Goal: Task Accomplishment & Management: Use online tool/utility

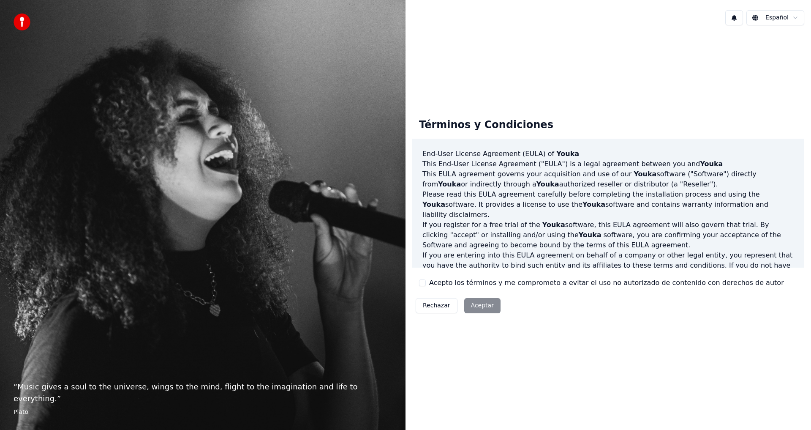
click at [425, 281] on button "Acepto los términos y me comprometo a evitar el uso no autorizado de contenido …" at bounding box center [422, 282] width 7 height 7
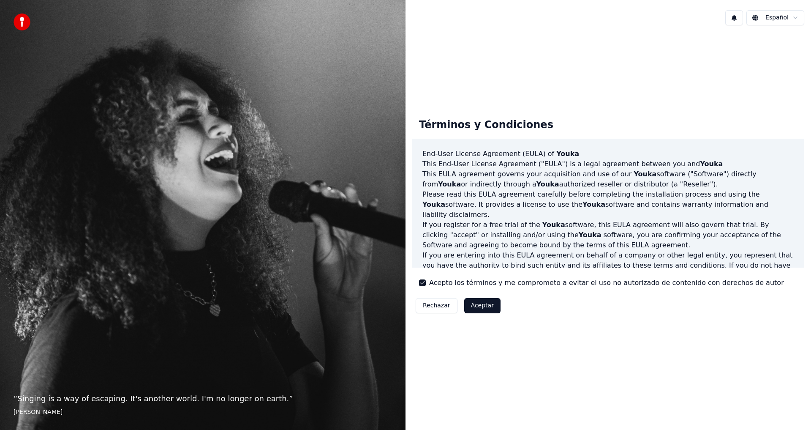
click at [471, 307] on button "Aceptar" at bounding box center [482, 305] width 36 height 15
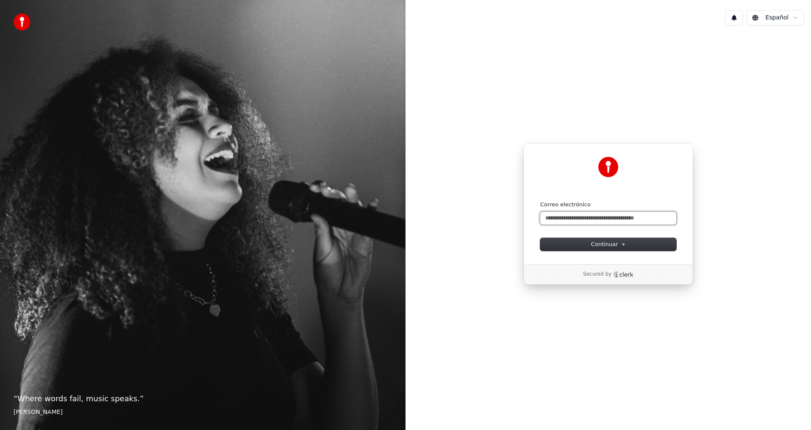
click at [569, 217] on input "Correo electrónico" at bounding box center [608, 218] width 136 height 13
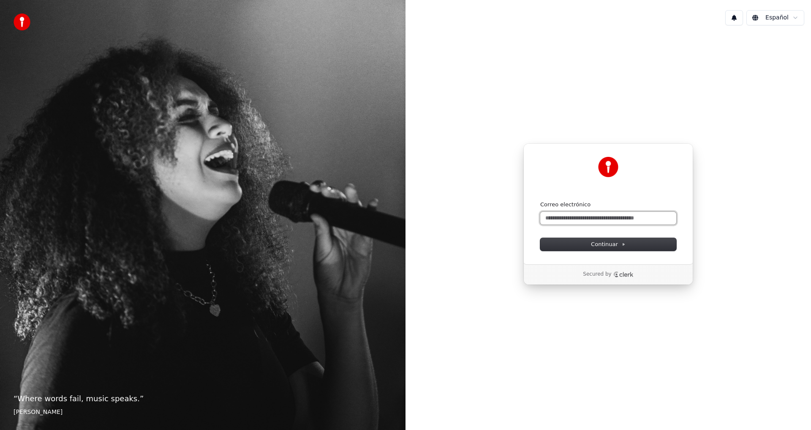
click at [569, 217] on input "Correo electrónico" at bounding box center [608, 218] width 136 height 13
click at [582, 243] on button "Continuar" at bounding box center [608, 244] width 136 height 13
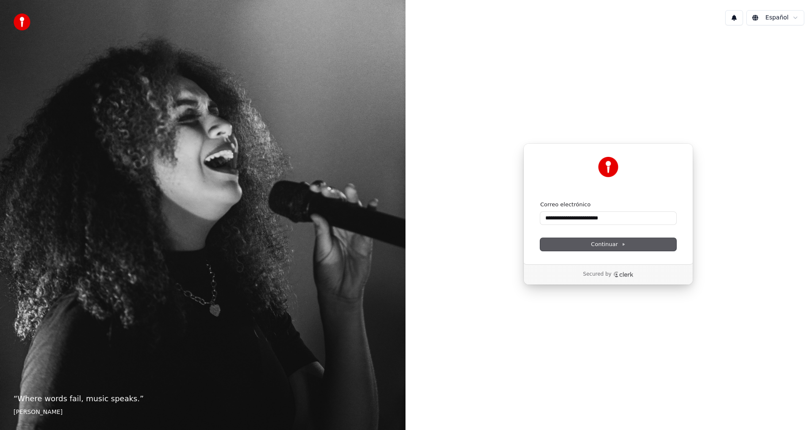
type input "**********"
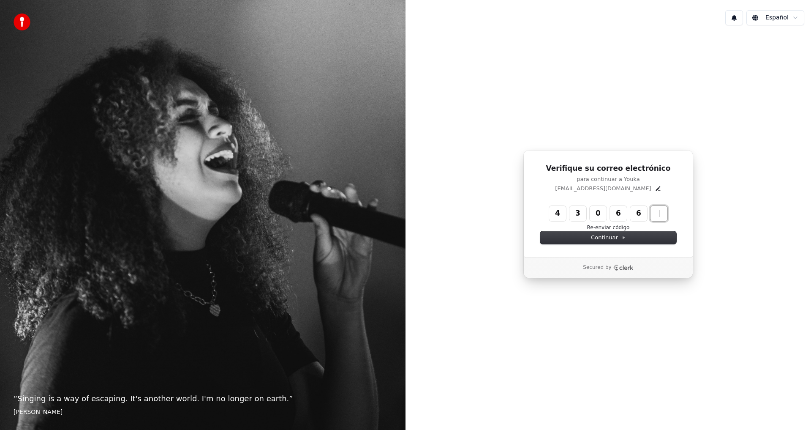
type input "******"
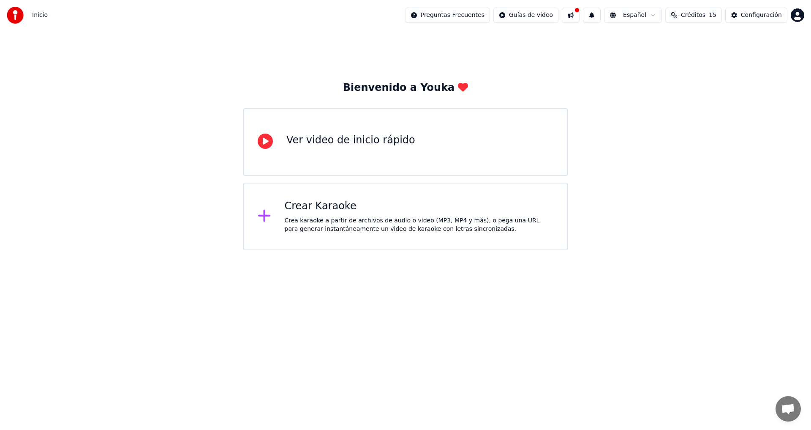
click at [337, 210] on div "Crear Karaoke" at bounding box center [419, 206] width 269 height 14
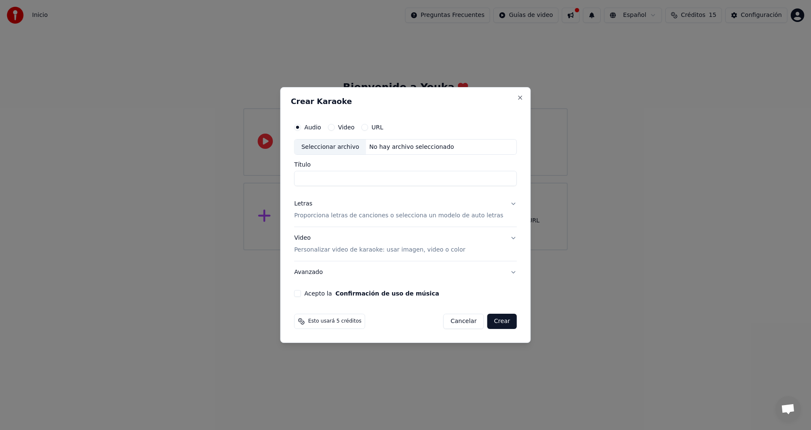
click at [332, 178] on input "Título" at bounding box center [405, 178] width 223 height 15
click at [353, 146] on div "Seleccionar archivo" at bounding box center [329, 146] width 71 height 15
type input "**********"
click at [504, 202] on button "Letras Proporciona letras de canciones o selecciona un modelo de auto letras" at bounding box center [405, 210] width 223 height 34
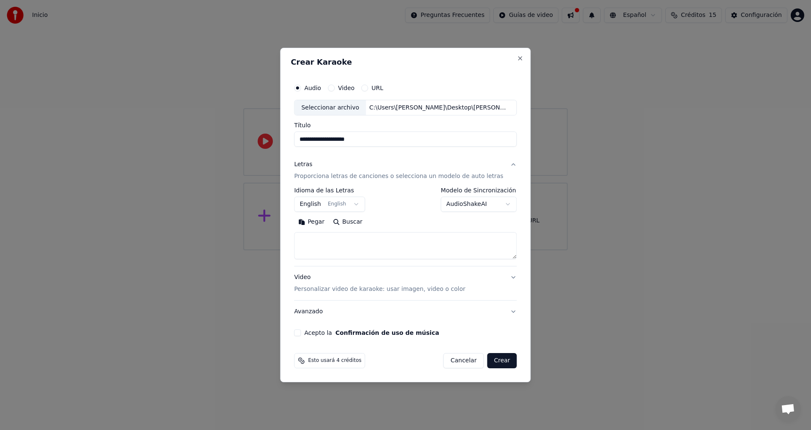
click at [360, 204] on button "English English" at bounding box center [329, 204] width 71 height 15
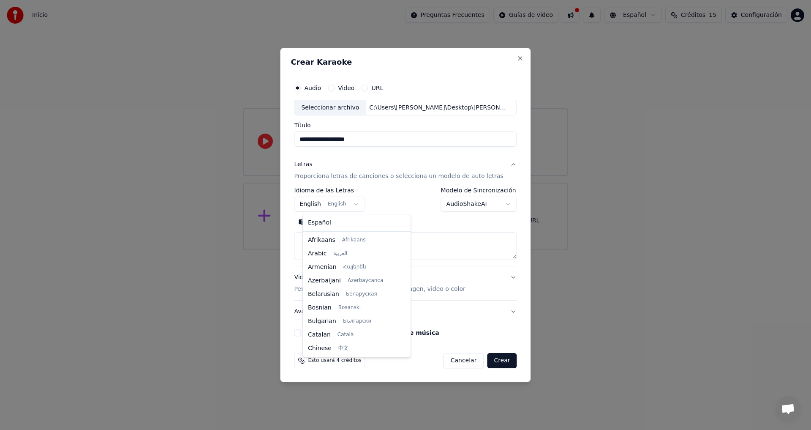
scroll to position [68, 0]
select select "**"
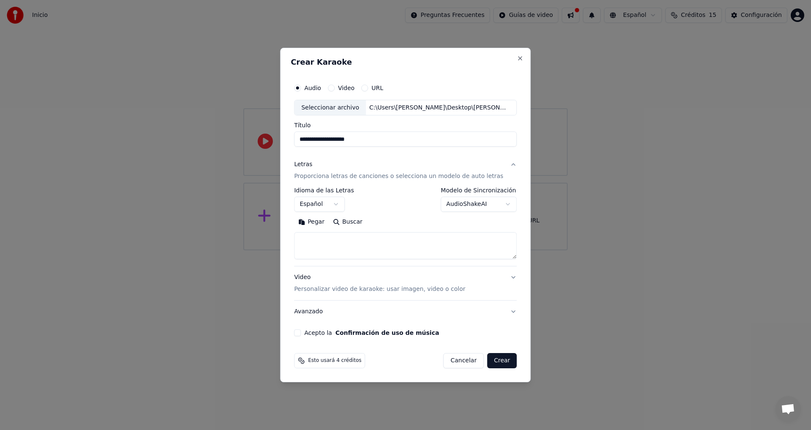
click at [502, 205] on body "**********" at bounding box center [405, 125] width 811 height 250
click at [340, 243] on textarea at bounding box center [405, 245] width 223 height 27
click at [348, 221] on button "Buscar" at bounding box center [348, 222] width 38 height 14
type textarea "**********"
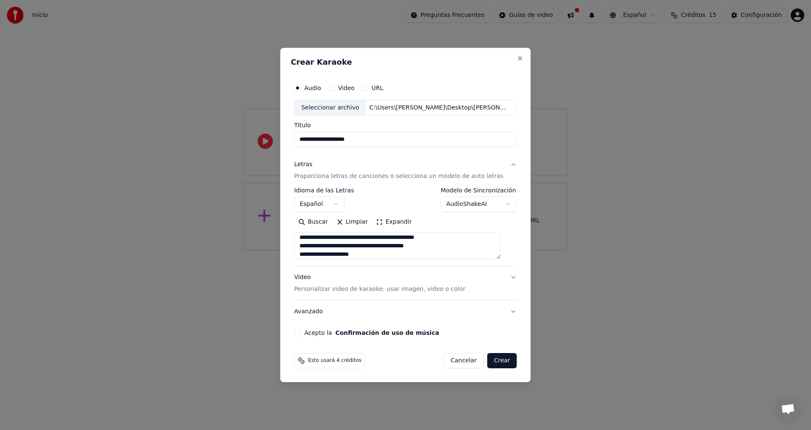
scroll to position [90, 0]
click at [505, 277] on button "Video Personalizar video de karaoke: usar imagen, video o color" at bounding box center [405, 284] width 223 height 34
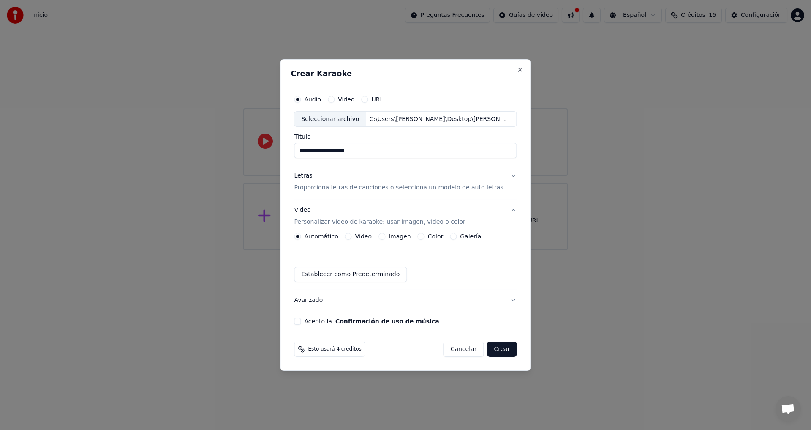
click at [301, 321] on button "Acepto la Confirmación de uso de música" at bounding box center [297, 321] width 7 height 7
click at [492, 349] on button "Crear" at bounding box center [502, 348] width 30 height 15
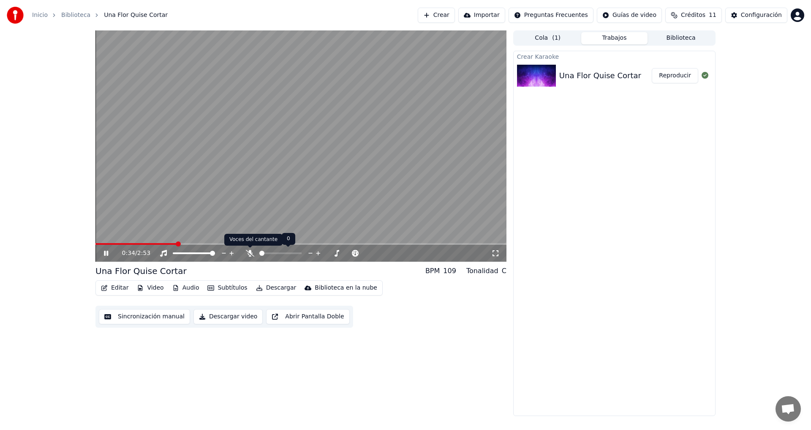
click at [251, 252] on icon at bounding box center [250, 253] width 8 height 7
click at [259, 250] on span at bounding box center [261, 252] width 5 height 5
click at [297, 253] on span at bounding box center [299, 252] width 5 height 5
click at [176, 252] on span at bounding box center [178, 252] width 5 height 5
click at [250, 253] on icon at bounding box center [250, 253] width 8 height 7
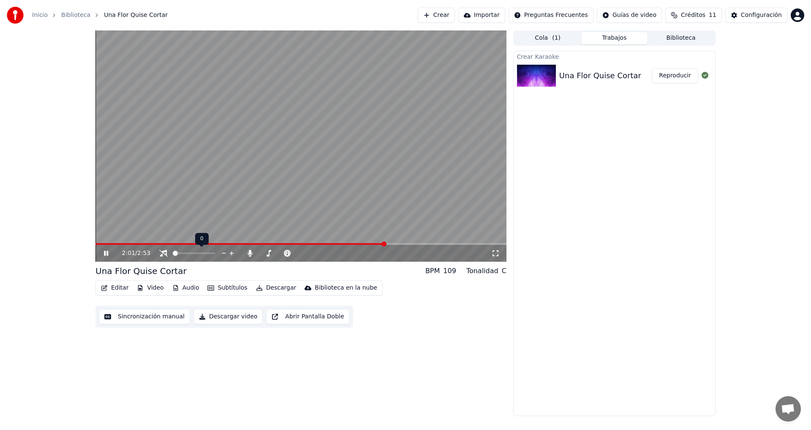
click at [173, 253] on span at bounding box center [175, 252] width 5 height 5
click at [164, 254] on icon at bounding box center [163, 253] width 8 height 7
click at [250, 252] on icon at bounding box center [250, 253] width 5 height 7
click at [109, 252] on icon at bounding box center [112, 253] width 20 height 7
click at [109, 251] on icon at bounding box center [112, 253] width 20 height 7
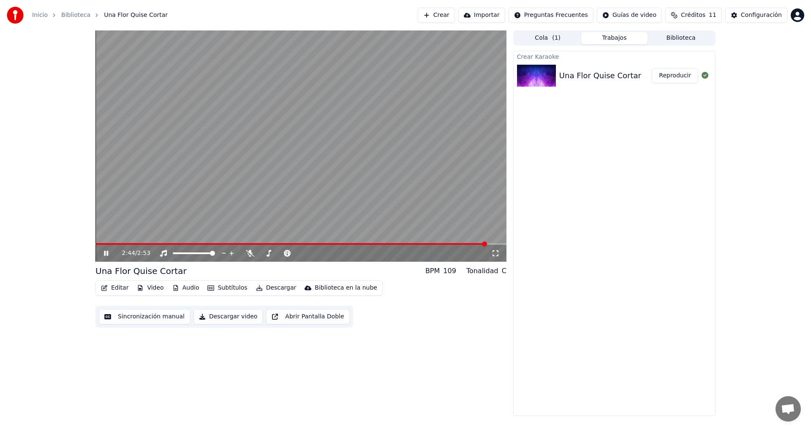
click at [99, 242] on video at bounding box center [300, 145] width 411 height 231
click at [101, 243] on span at bounding box center [291, 244] width 392 height 2
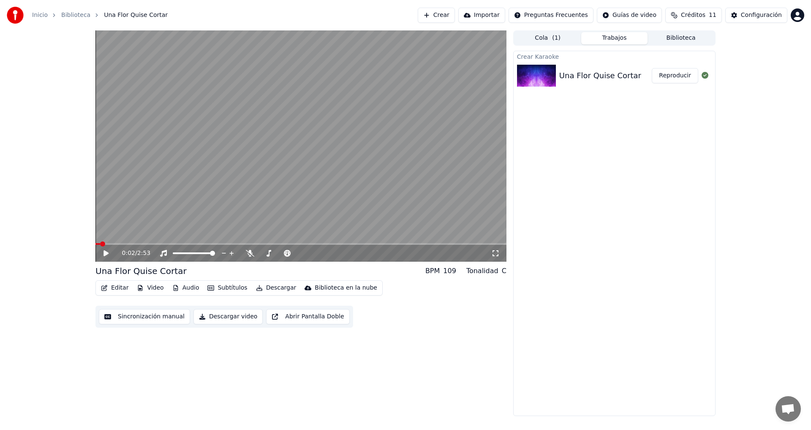
click at [108, 255] on icon at bounding box center [112, 253] width 20 height 7
click at [223, 287] on button "Subtítulos" at bounding box center [227, 288] width 46 height 12
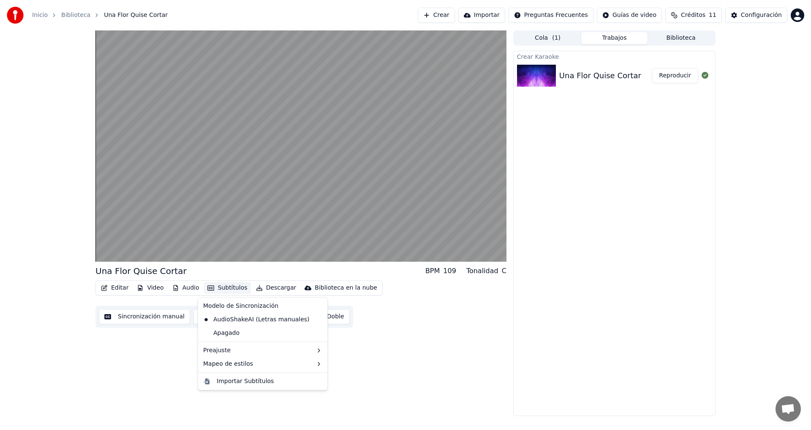
click at [335, 335] on div "Una Flor Quise Cortar BPM 109 Tonalidad C Editar Video Audio Subtítulos Descarg…" at bounding box center [300, 222] width 411 height 385
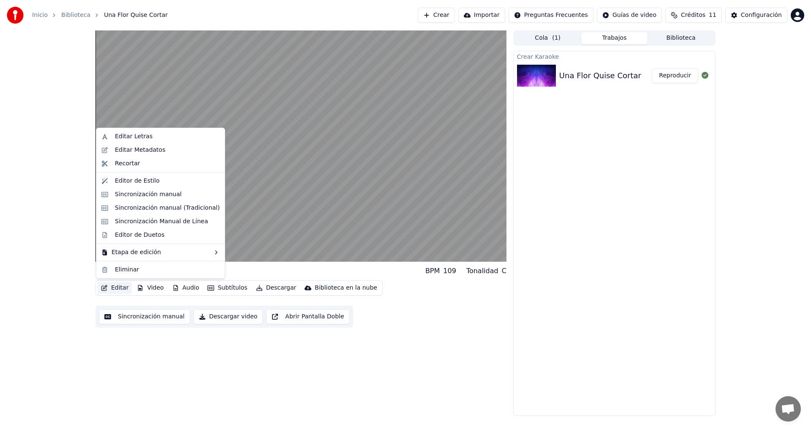
click at [123, 289] on button "Editar" at bounding box center [115, 288] width 34 height 12
click at [209, 95] on video at bounding box center [300, 145] width 411 height 231
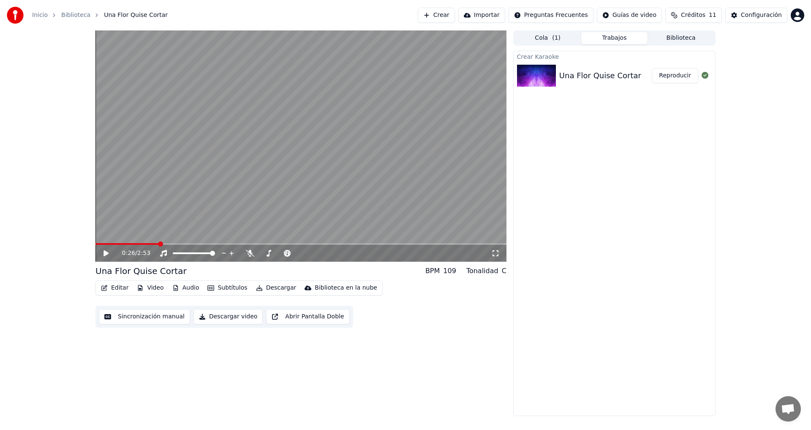
click at [209, 95] on video at bounding box center [300, 145] width 411 height 231
click at [106, 253] on icon at bounding box center [106, 252] width 4 height 5
click at [159, 186] on video at bounding box center [300, 145] width 411 height 231
click at [152, 290] on button "Video" at bounding box center [149, 288] width 33 height 12
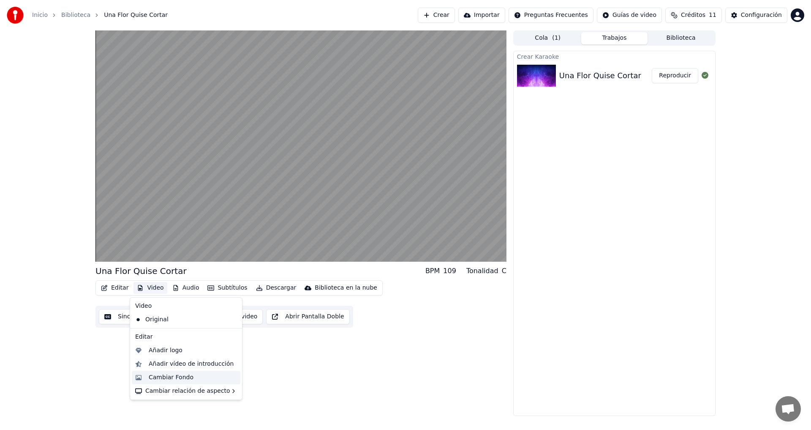
click at [174, 375] on div "Cambiar Fondo" at bounding box center [171, 377] width 45 height 8
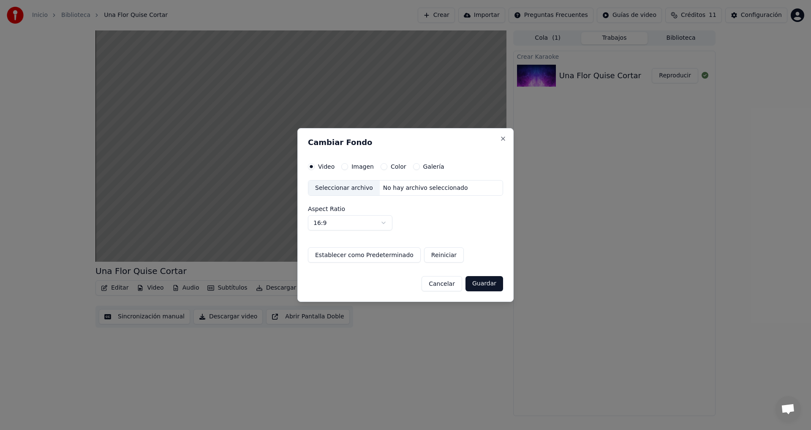
click at [345, 167] on button "Imagen" at bounding box center [344, 166] width 7 height 7
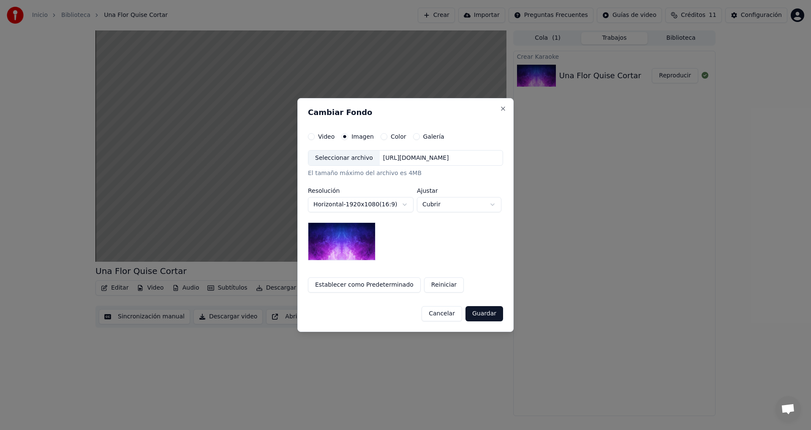
click at [346, 157] on div "Seleccionar archivo" at bounding box center [343, 157] width 71 height 15
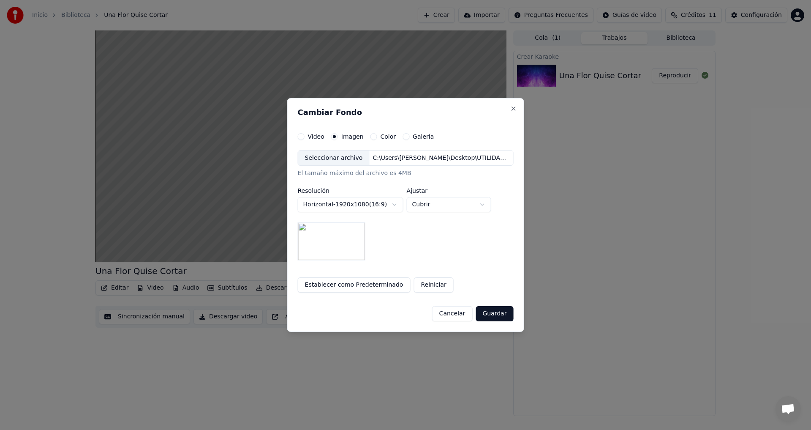
click at [484, 315] on button "Guardar" at bounding box center [495, 313] width 38 height 15
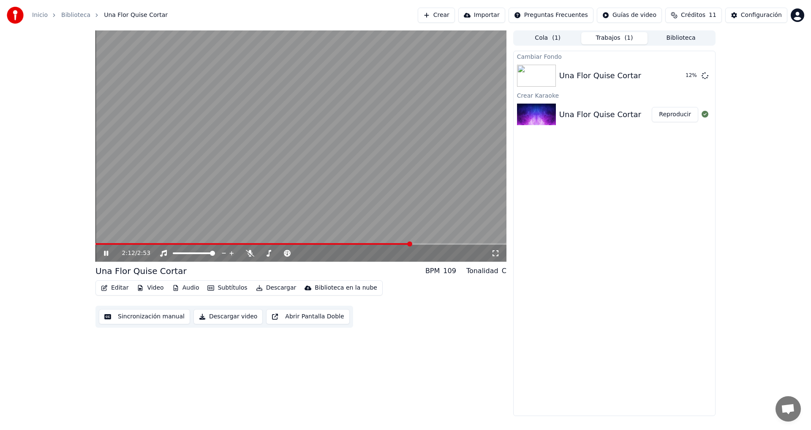
click at [309, 192] on video at bounding box center [300, 145] width 411 height 231
click at [224, 72] on video at bounding box center [300, 145] width 411 height 231
